Goal: Task Accomplishment & Management: Manage account settings

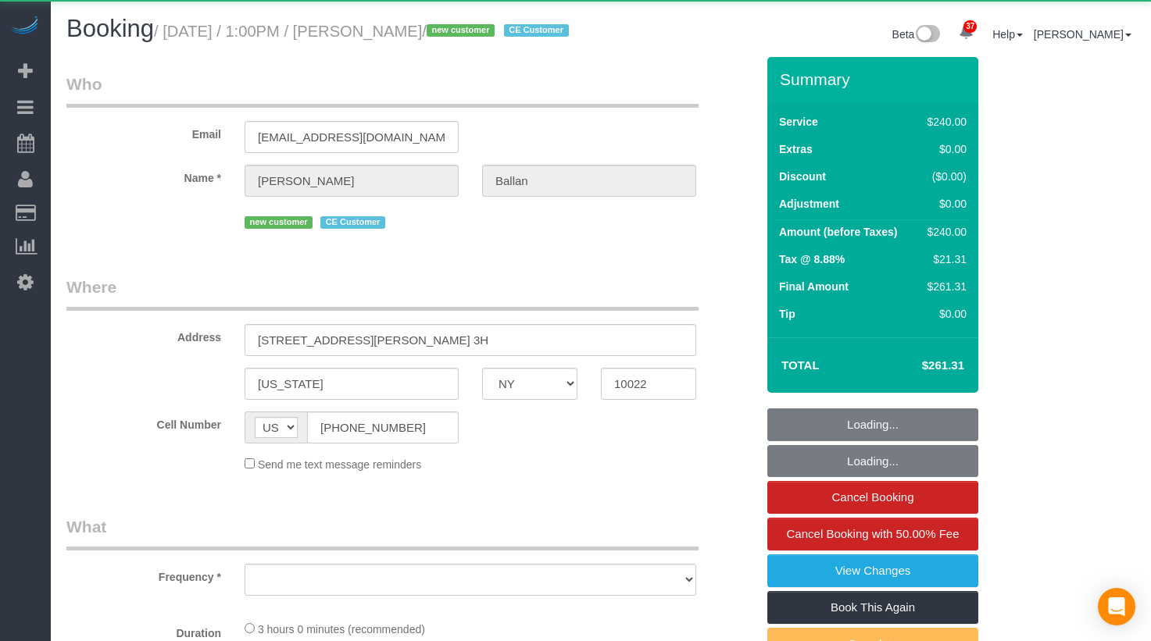
select select "NY"
select select "object:817"
select select "180"
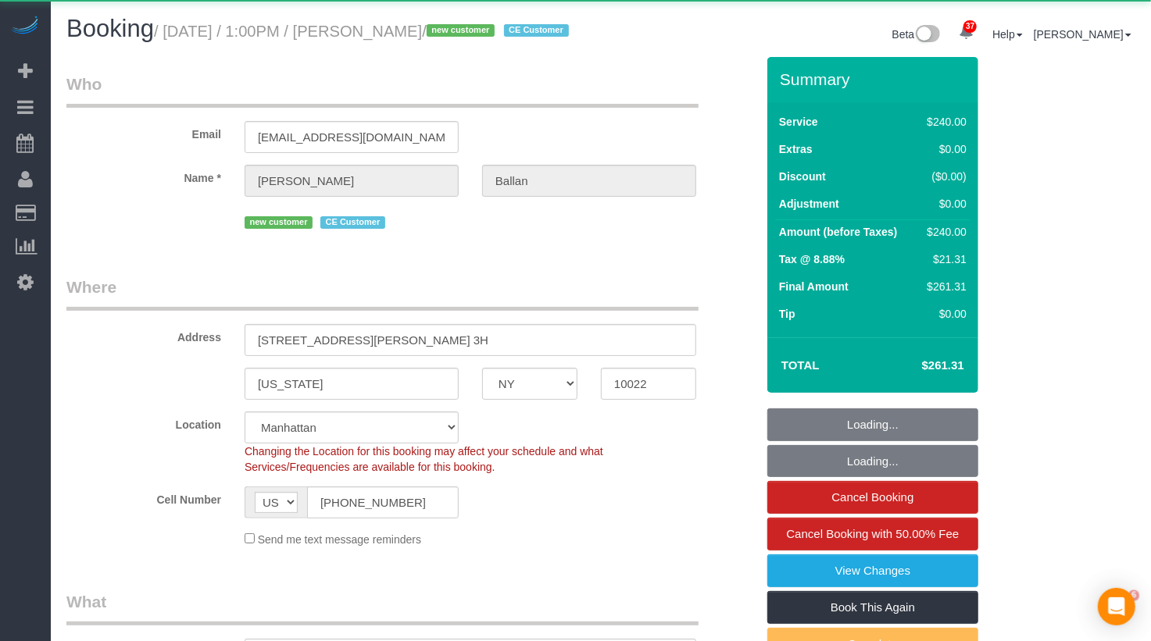
select select "number:58"
select select "number:75"
select select "number:15"
select select "number:5"
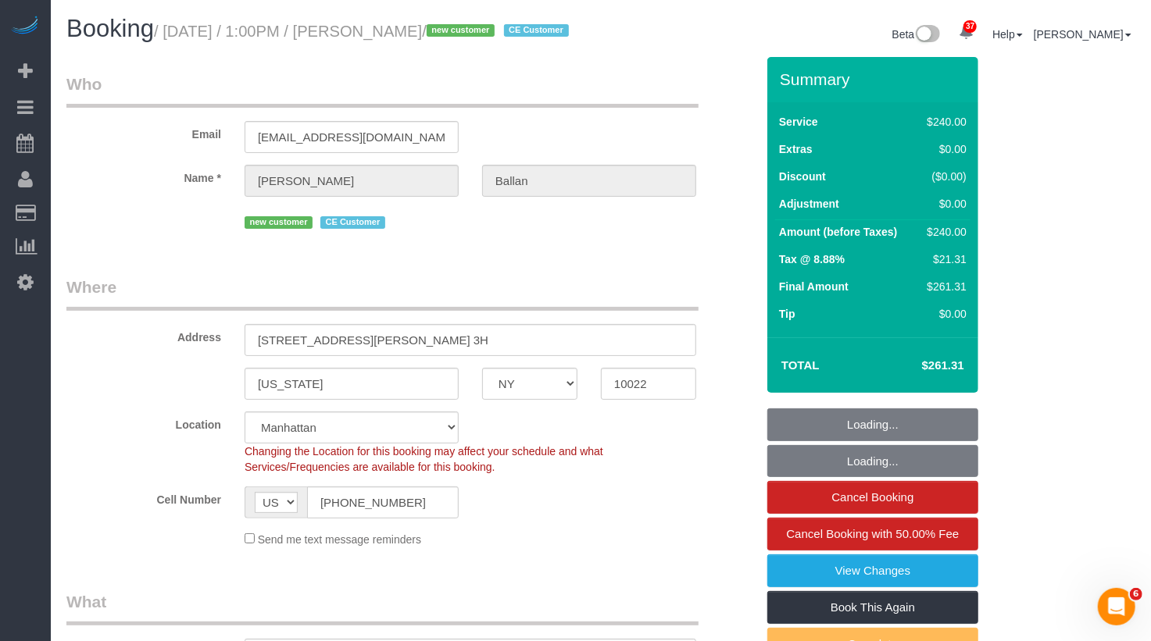
select select "object:1533"
select select "string:stripe-pm_1SGKoQ4VGloSiKo7HVgIKYXA"
select select "spot1"
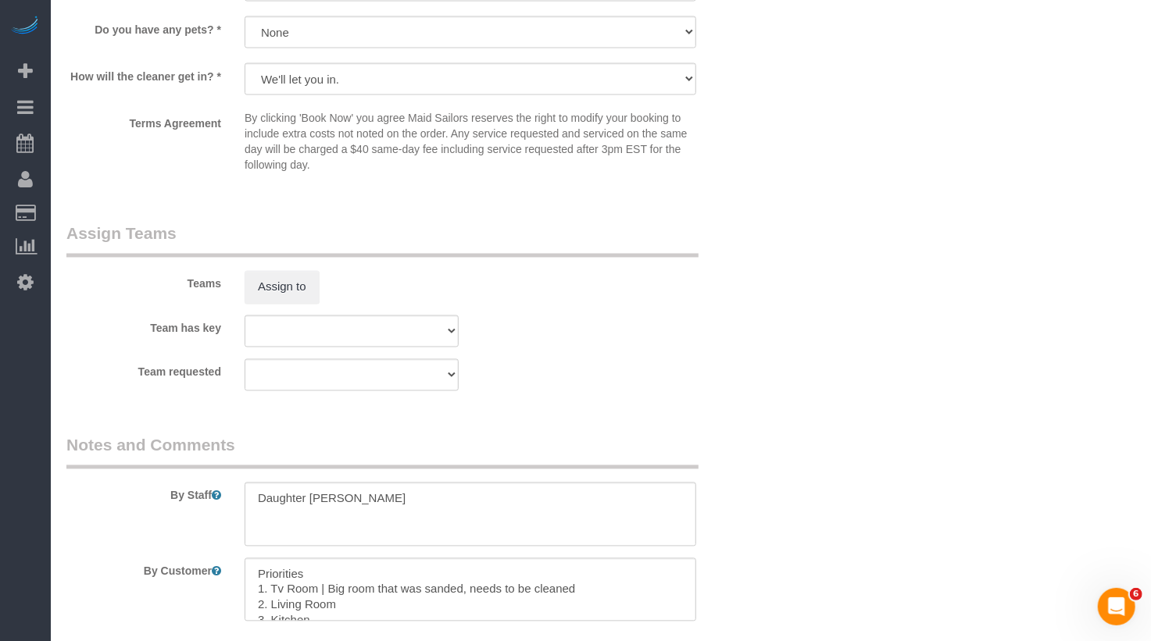
scroll to position [1778, 0]
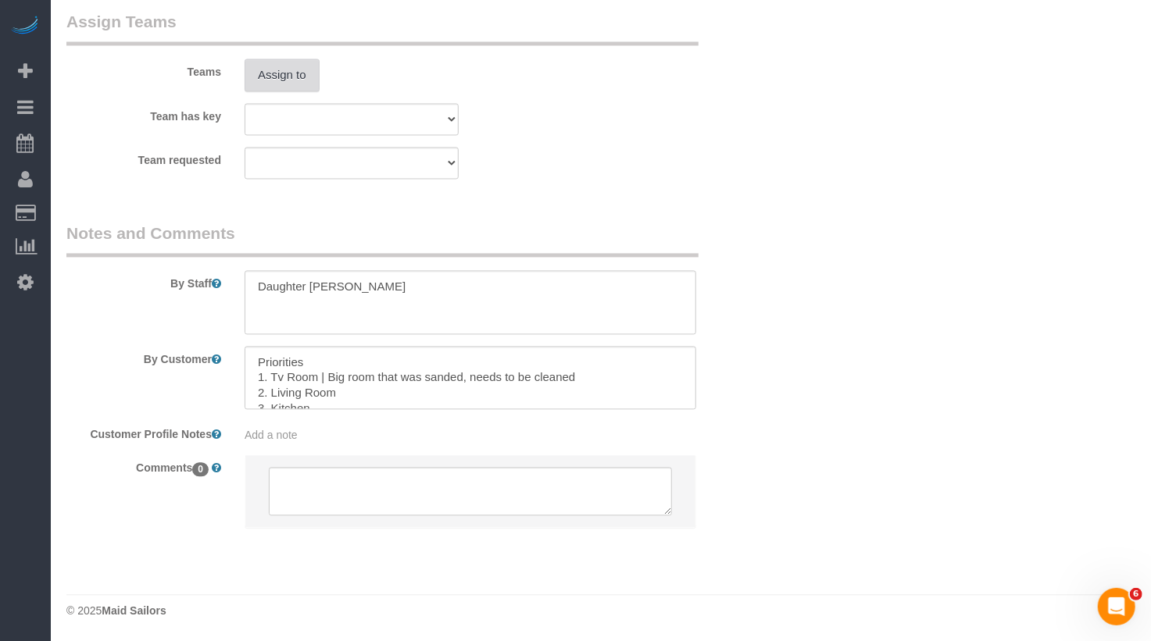
click at [267, 76] on button "Assign to" at bounding box center [282, 75] width 75 height 33
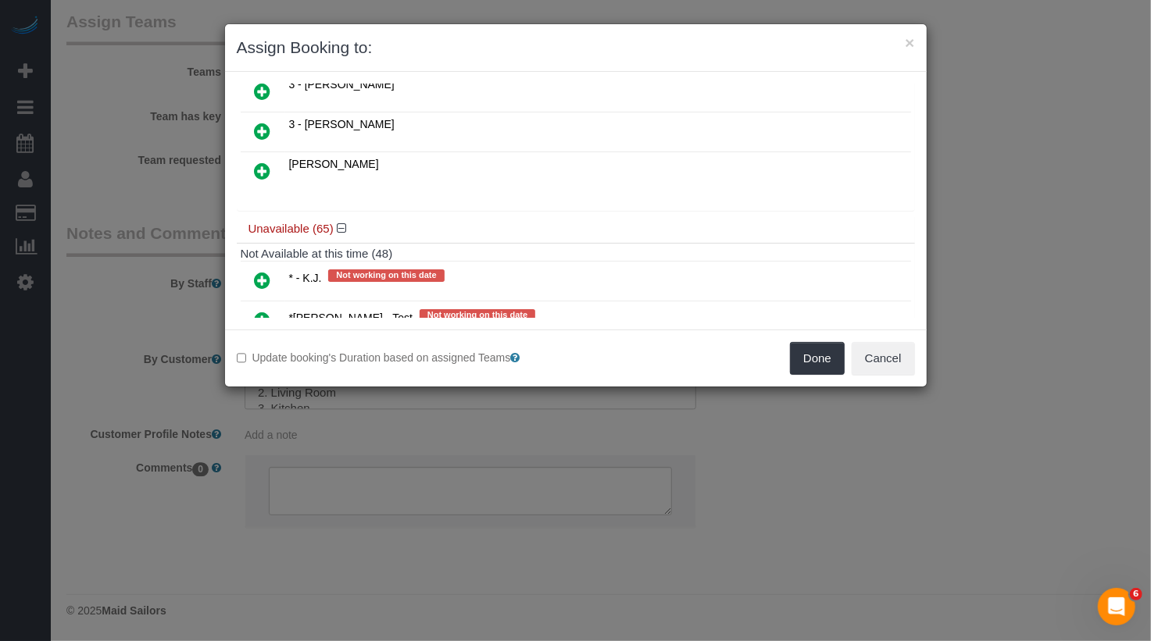
click at [257, 271] on icon at bounding box center [263, 280] width 16 height 19
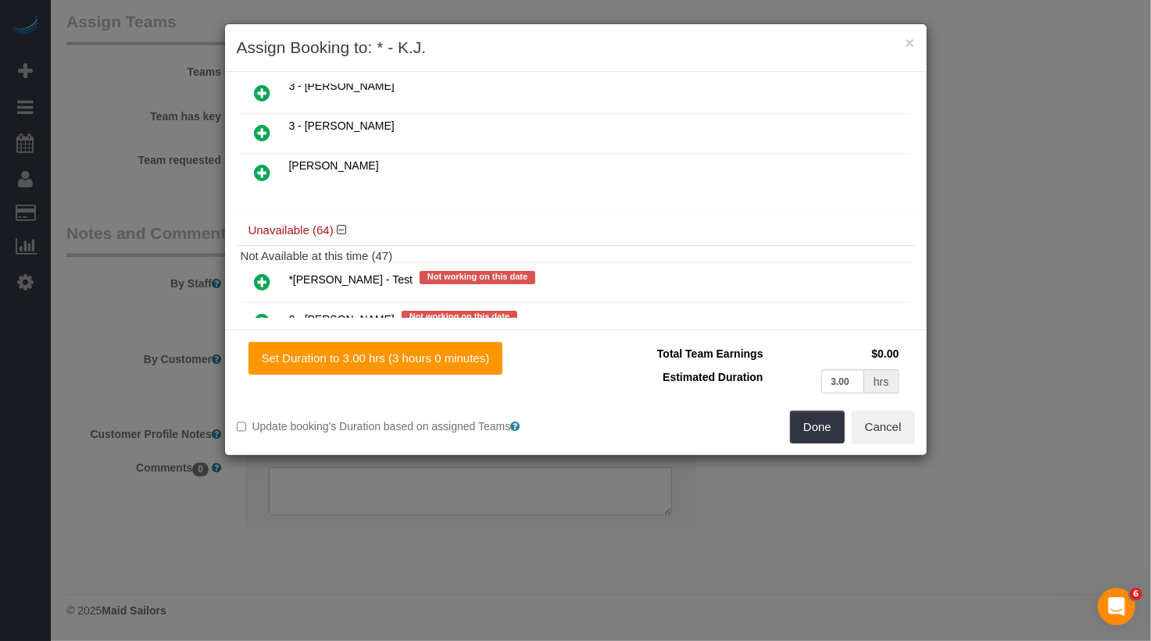
scroll to position [0, 0]
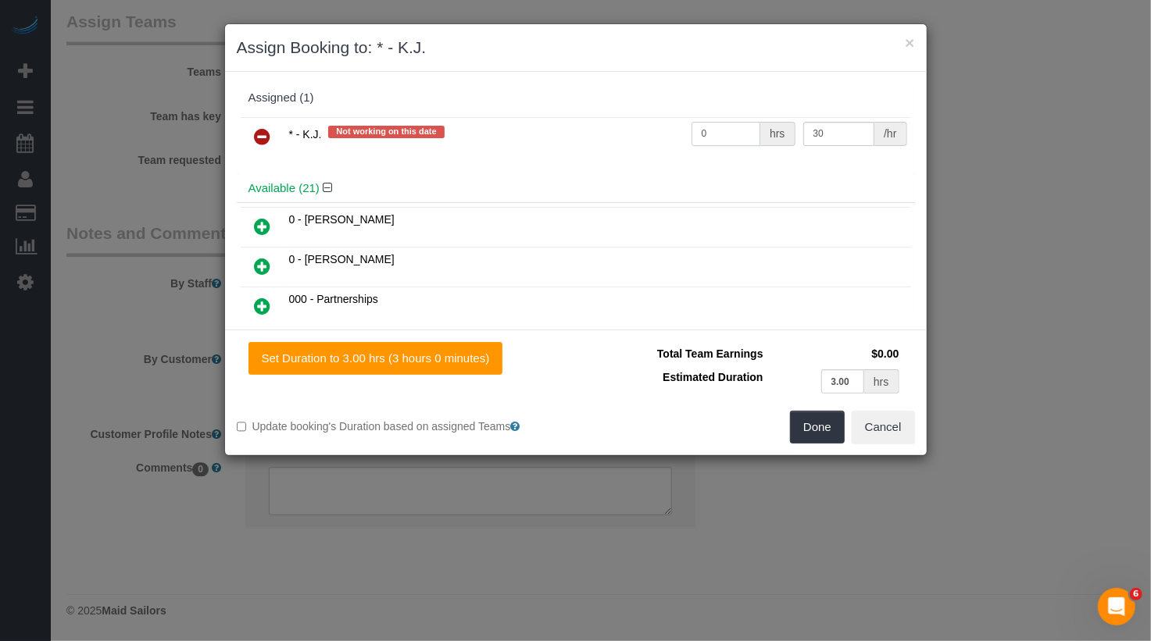
click at [710, 137] on input "0" at bounding box center [726, 134] width 70 height 24
type input "3"
click at [834, 431] on button "Done" at bounding box center [817, 427] width 55 height 33
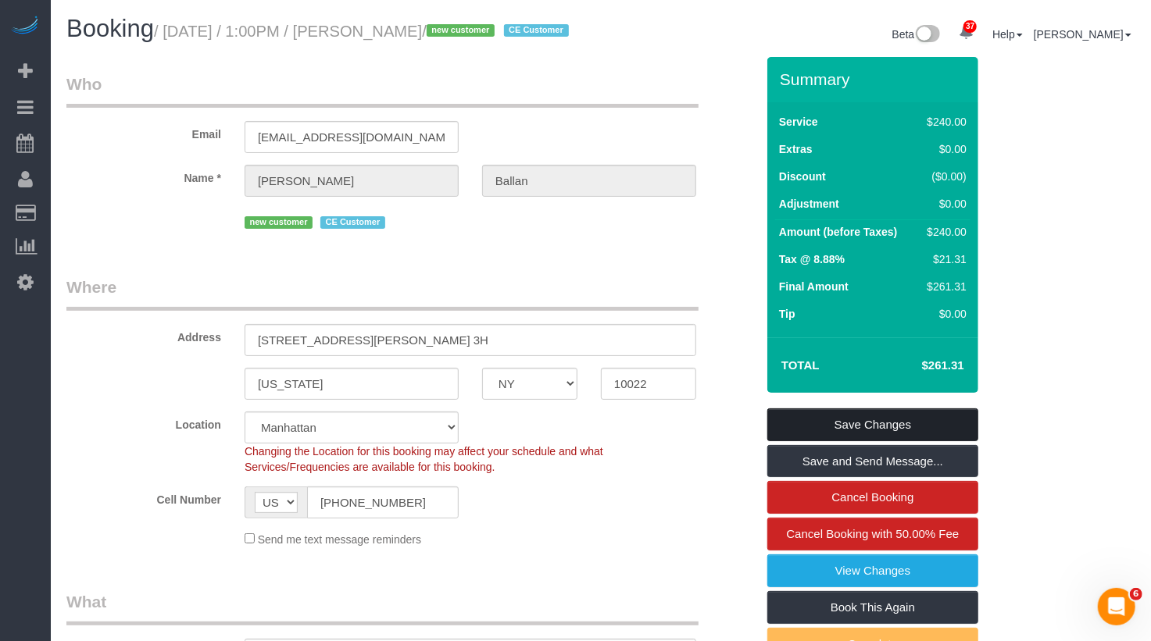
click at [868, 441] on link "Save Changes" at bounding box center [872, 425] width 211 height 33
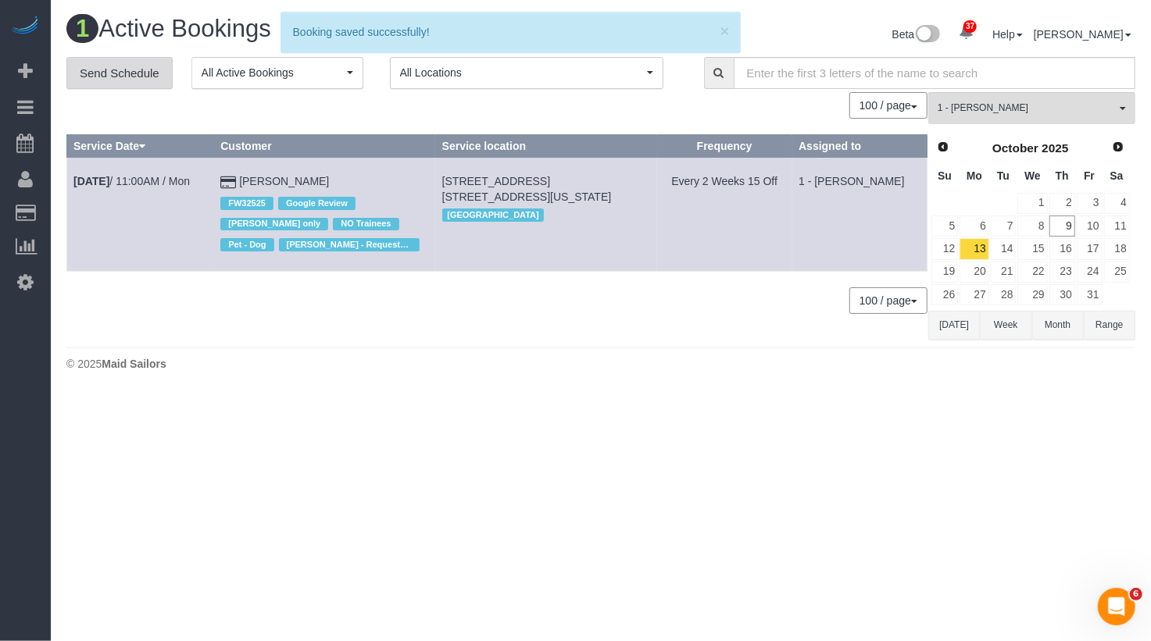
click at [158, 70] on link "Send Schedule" at bounding box center [119, 73] width 106 height 33
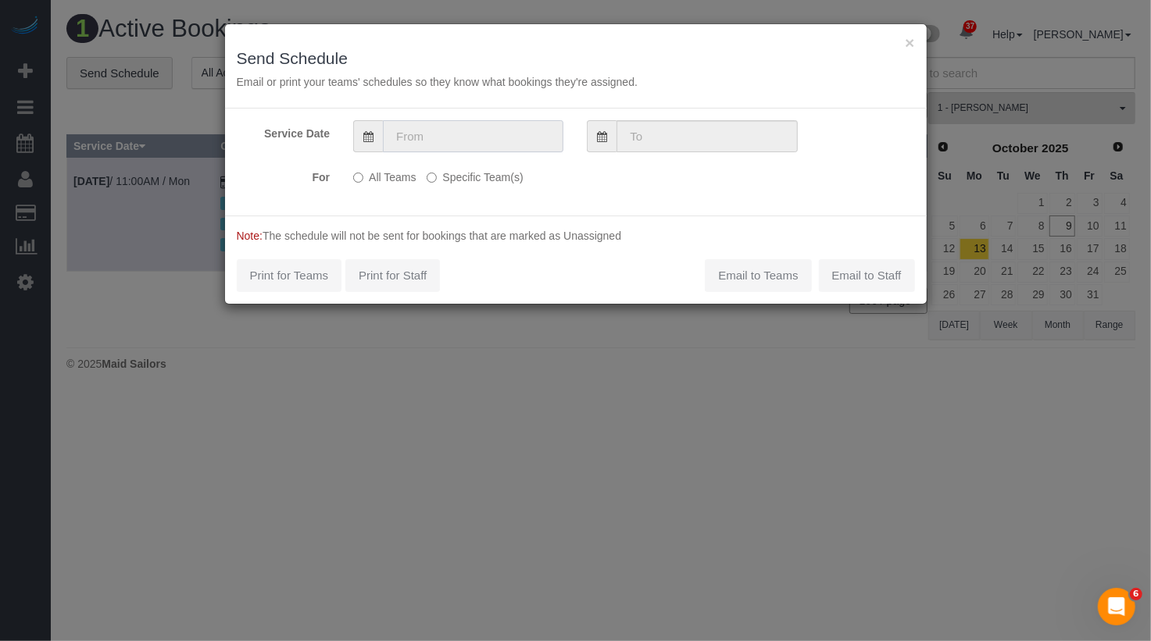
click at [503, 132] on input "text" at bounding box center [473, 136] width 180 height 32
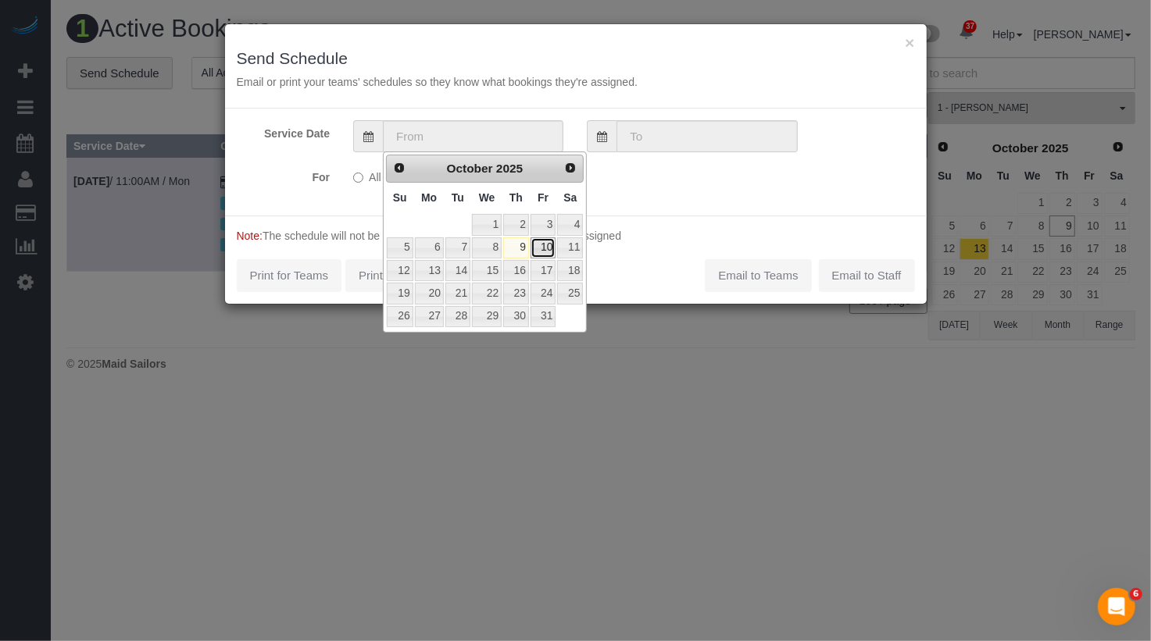
click at [555, 244] on link "10" at bounding box center [543, 248] width 25 height 21
type input "[DATE]"
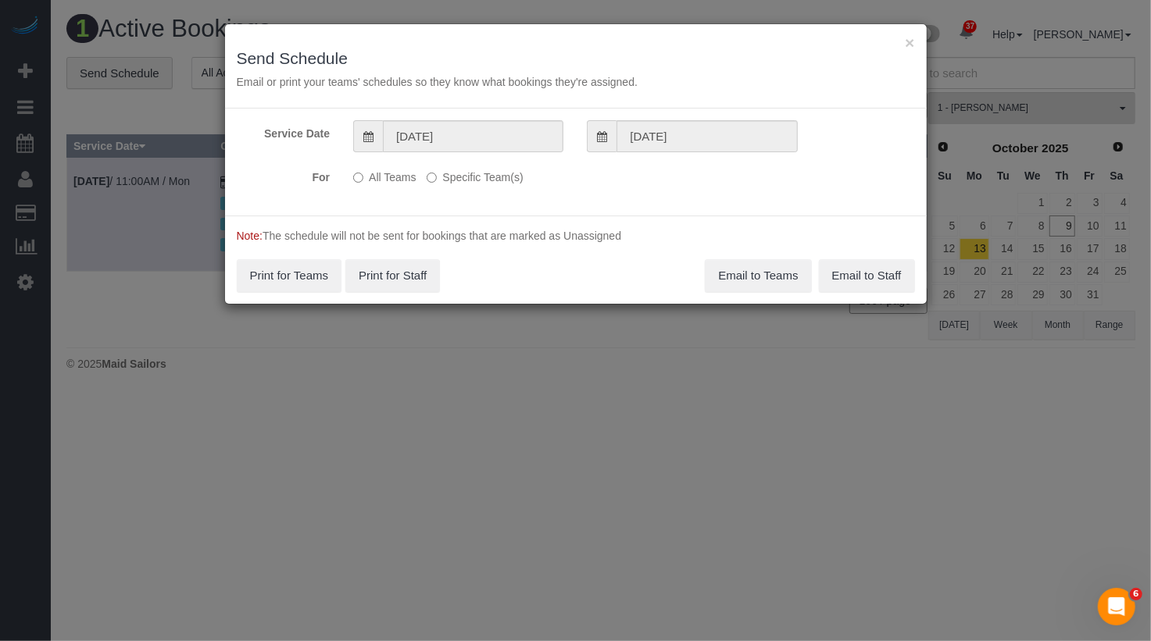
click at [477, 170] on label "Specific Team(s)" at bounding box center [475, 174] width 96 height 21
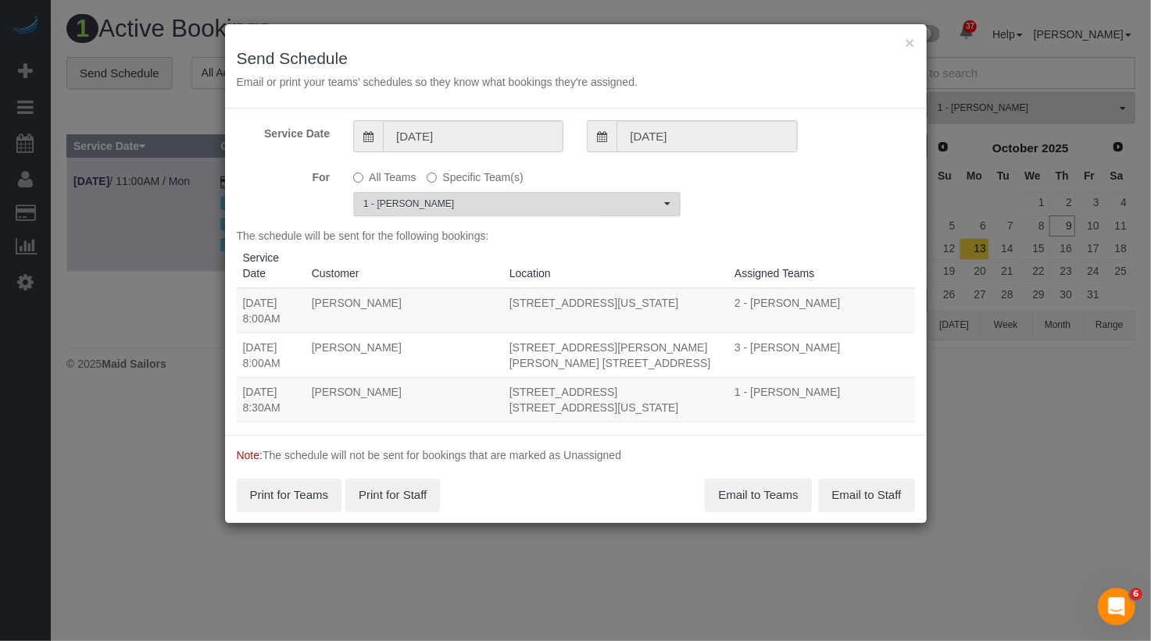
click at [465, 204] on span "1 - [PERSON_NAME]" at bounding box center [511, 204] width 297 height 13
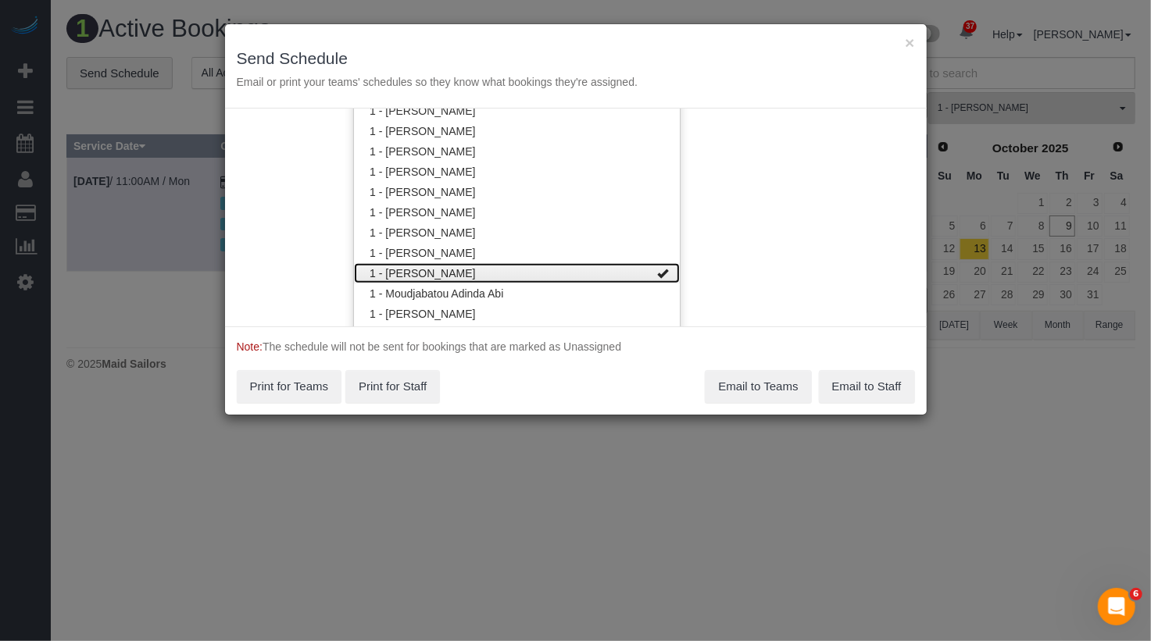
click at [454, 271] on link "1 - [PERSON_NAME]" at bounding box center [517, 273] width 326 height 20
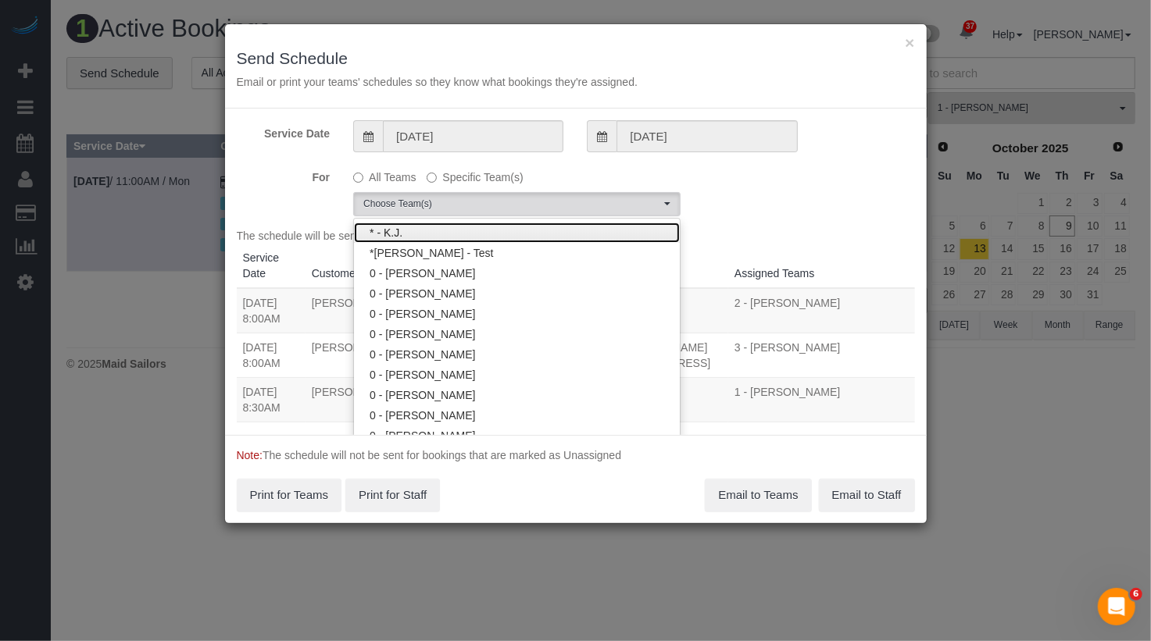
click at [440, 227] on link "* - K.J." at bounding box center [517, 233] width 326 height 20
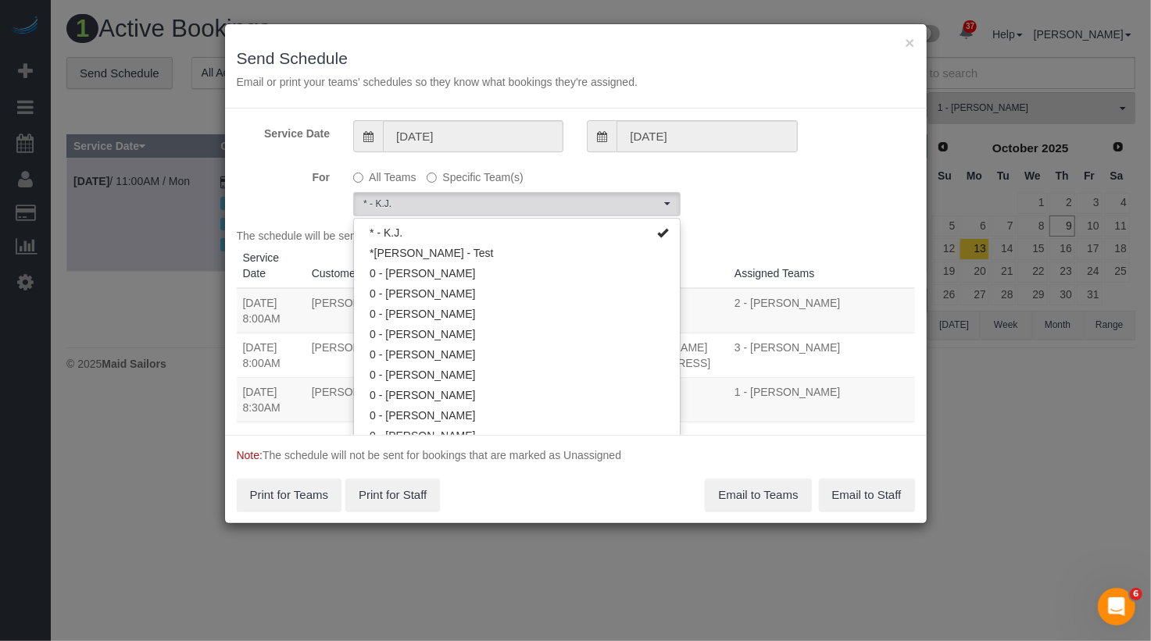
click at [806, 201] on div "For All Teams Specific Team(s) * - K.J. Choose Team(s) * - K.J. *[PERSON_NAME] …" at bounding box center [576, 190] width 702 height 52
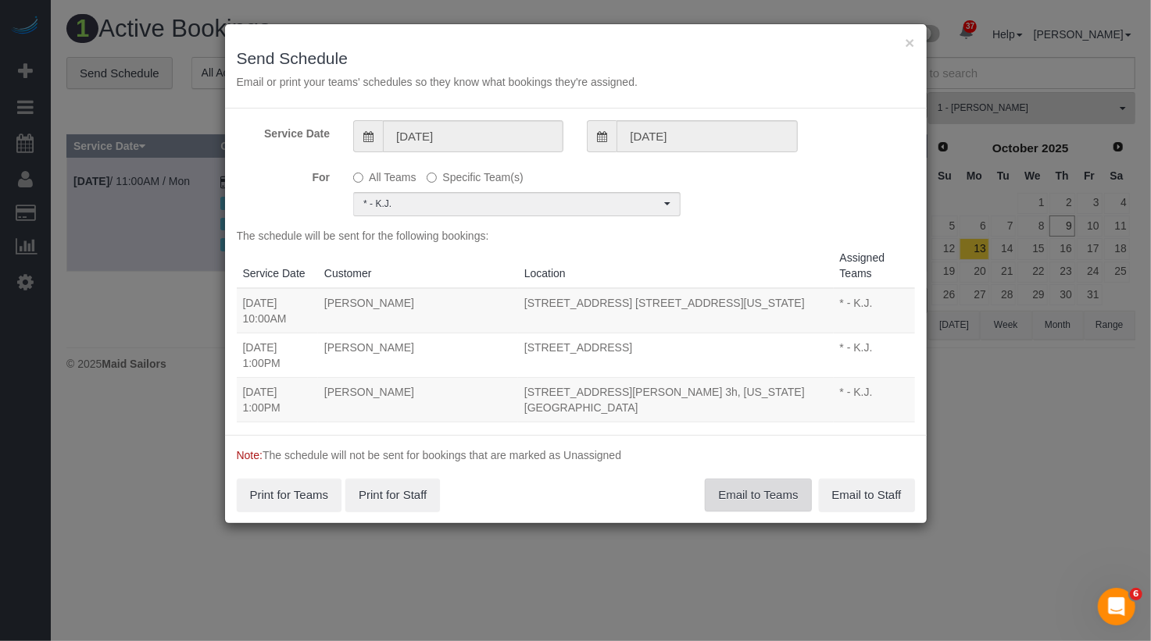
click at [752, 506] on button "Email to Teams" at bounding box center [758, 495] width 106 height 33
